Goal: Navigation & Orientation: Find specific page/section

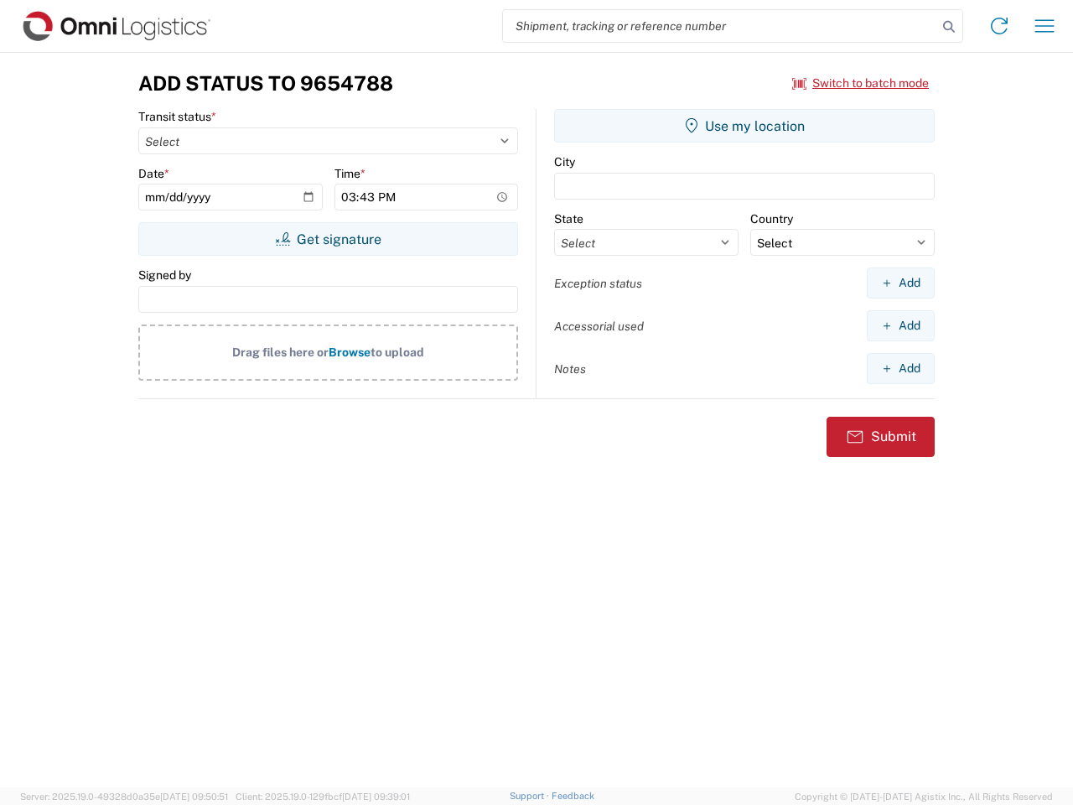
click at [720, 26] on input "search" at bounding box center [720, 26] width 434 height 32
click at [949, 27] on icon at bounding box center [948, 26] width 23 height 23
click at [999, 26] on icon at bounding box center [999, 26] width 27 height 27
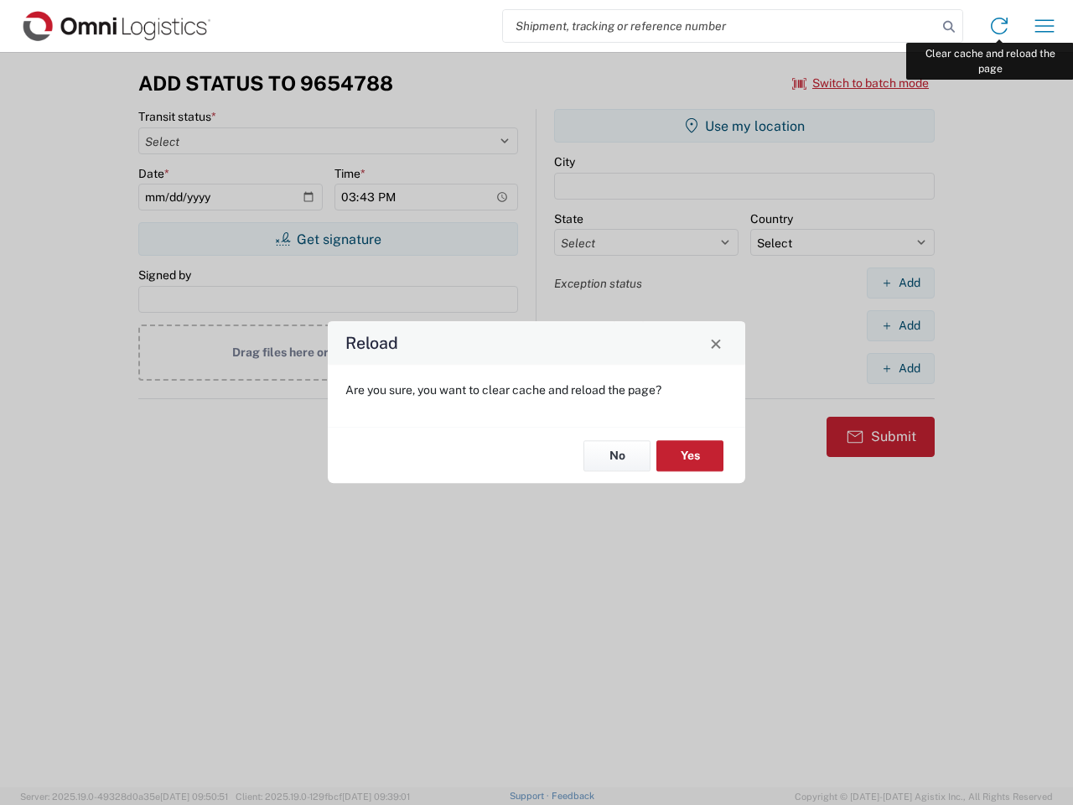
click at [1044, 26] on div "Reload Are you sure, you want to clear cache and reload the page? No Yes" at bounding box center [536, 402] width 1073 height 805
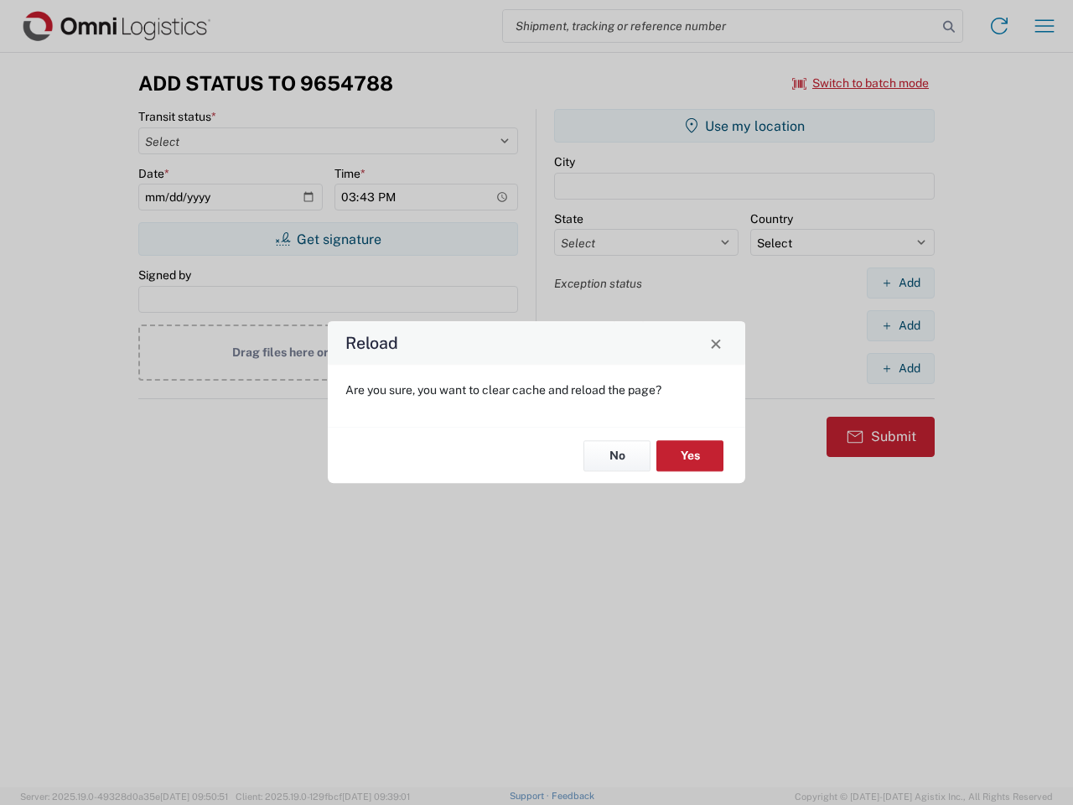
click at [861, 83] on div "Reload Are you sure, you want to clear cache and reload the page? No Yes" at bounding box center [536, 402] width 1073 height 805
click at [328, 239] on div "Reload Are you sure, you want to clear cache and reload the page? No Yes" at bounding box center [536, 402] width 1073 height 805
click at [744, 126] on div "Reload Are you sure, you want to clear cache and reload the page? No Yes" at bounding box center [536, 402] width 1073 height 805
click at [900, 282] on div "Reload Are you sure, you want to clear cache and reload the page? No Yes" at bounding box center [536, 402] width 1073 height 805
click at [900, 325] on div "Reload Are you sure, you want to clear cache and reload the page? No Yes" at bounding box center [536, 402] width 1073 height 805
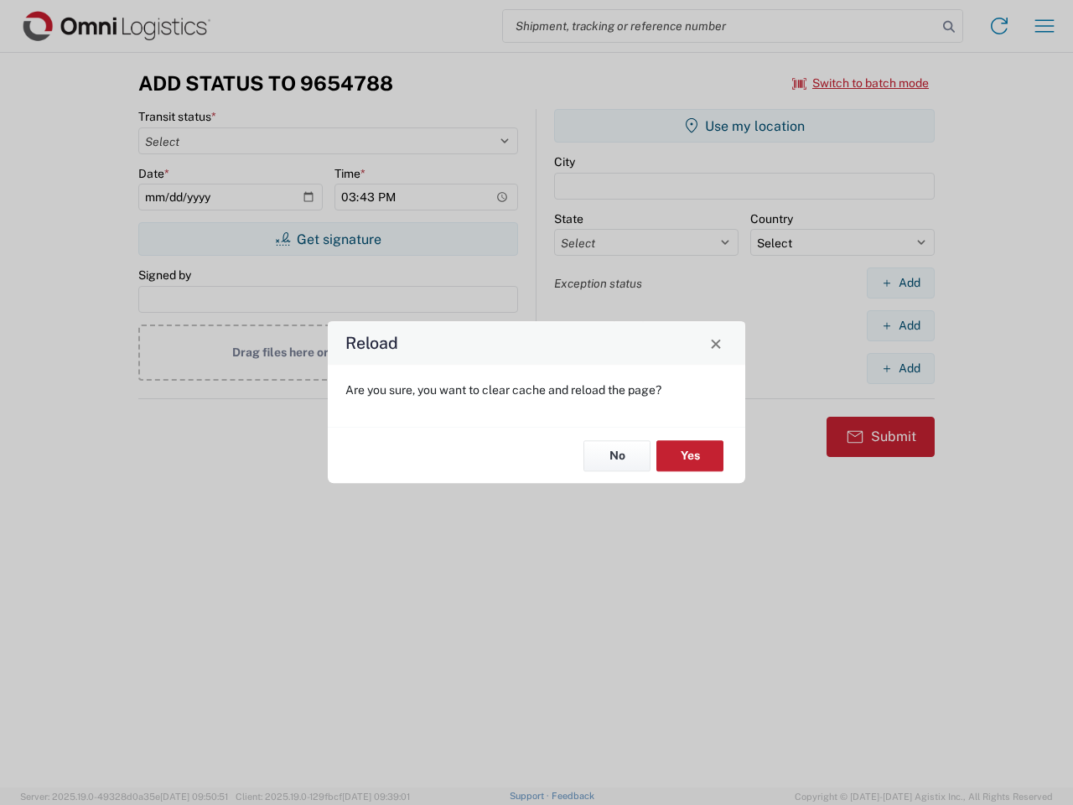
click at [900, 368] on div "Reload Are you sure, you want to clear cache and reload the page? No Yes" at bounding box center [536, 402] width 1073 height 805
